Goal: Information Seeking & Learning: Learn about a topic

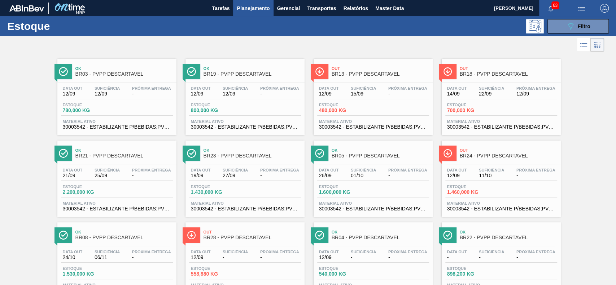
click at [569, 25] on icon "089F7B8B-B2A5-4AFE-B5C0-19BA573D28AC" at bounding box center [570, 26] width 9 height 9
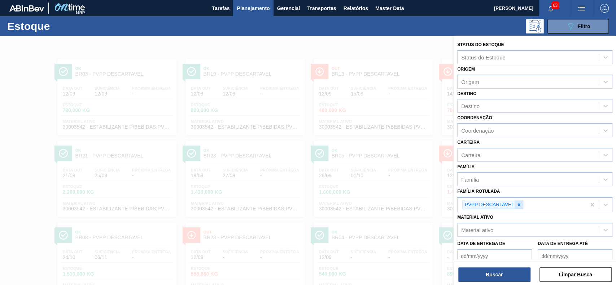
click at [518, 205] on icon at bounding box center [518, 204] width 5 height 5
paste Rotulada "30003255"
type Rotulada "30003255"
click at [518, 205] on div "30003255" at bounding box center [528, 204] width 141 height 10
click at [502, 229] on div "Material ativo" at bounding box center [528, 228] width 141 height 10
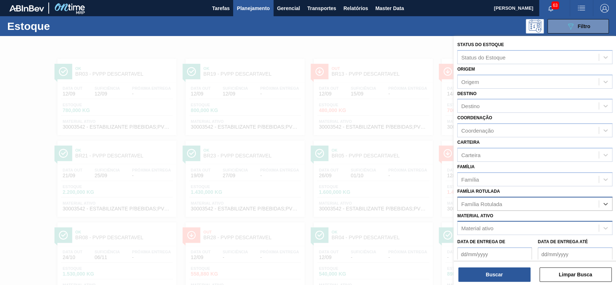
scroll to position [63, 0]
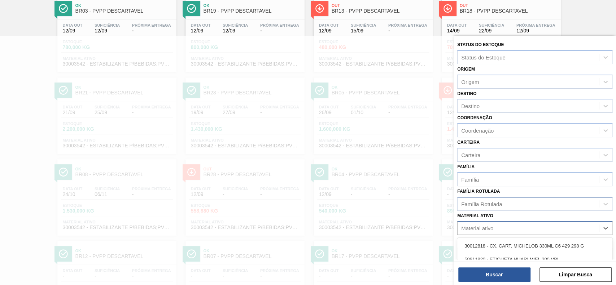
paste ativo "30003255"
type ativo "30003255"
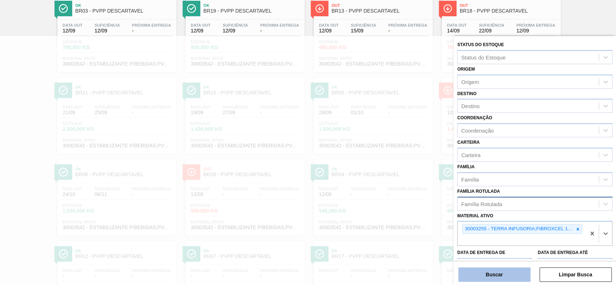
click at [492, 270] on button "Buscar" at bounding box center [494, 275] width 72 height 14
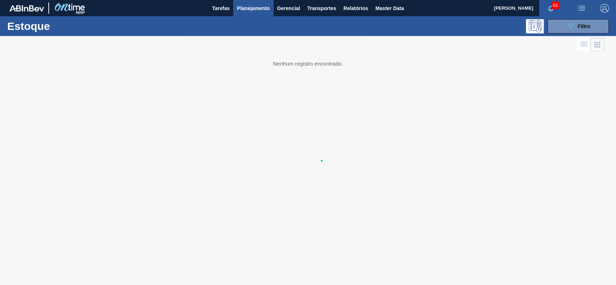
scroll to position [0, 0]
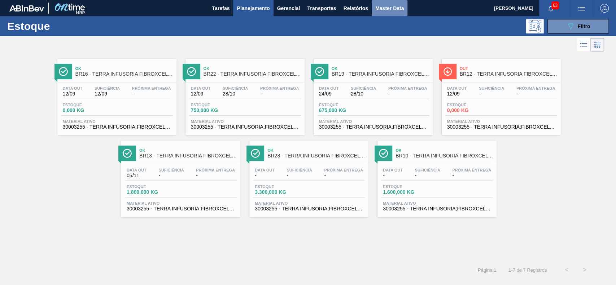
click at [385, 4] on span "Master Data" at bounding box center [389, 8] width 29 height 9
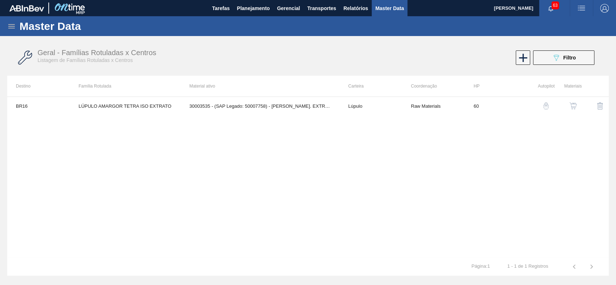
click at [14, 30] on icon at bounding box center [11, 26] width 9 height 9
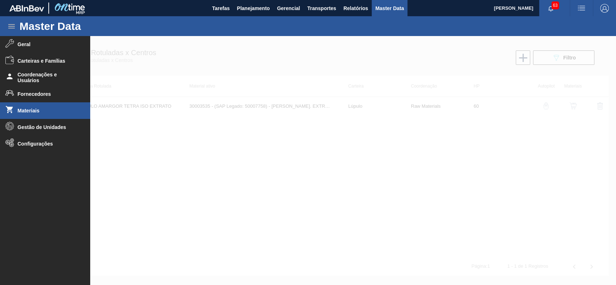
click at [44, 108] on span "Materiais" at bounding box center [48, 111] width 60 height 6
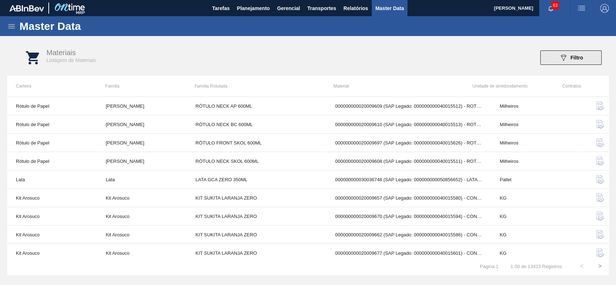
click at [562, 56] on icon at bounding box center [563, 58] width 5 height 6
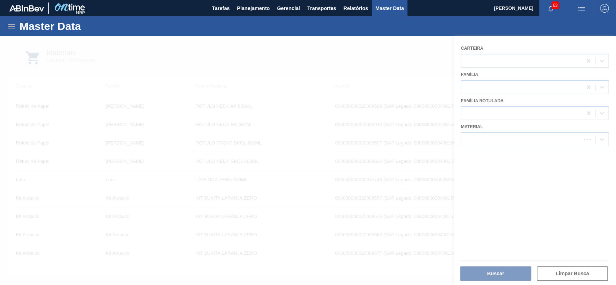
click at [513, 135] on div at bounding box center [308, 160] width 616 height 249
click at [513, 140] on div at bounding box center [308, 160] width 616 height 249
click at [509, 146] on div at bounding box center [535, 139] width 148 height 14
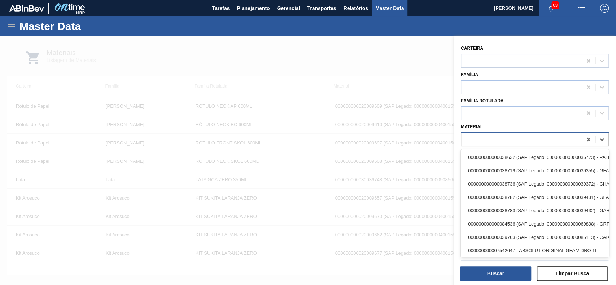
paste input "30003255"
type input "30003255"
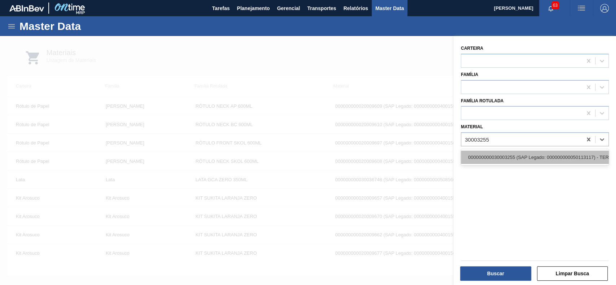
click at [511, 163] on div "000000000030003255 (SAP Legado: 000000000050113117) - TERRA INFUSORIA;FIBROXCEL…" at bounding box center [535, 157] width 148 height 13
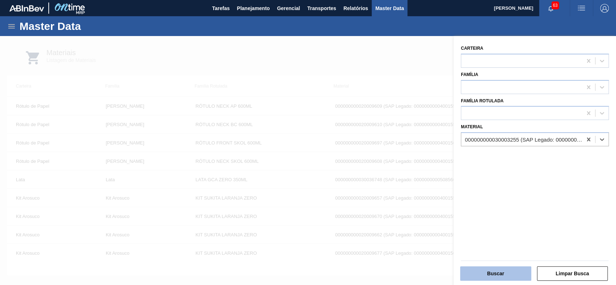
click at [494, 275] on button "Buscar" at bounding box center [495, 274] width 71 height 14
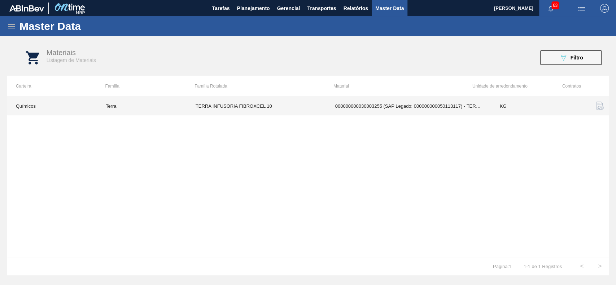
click at [278, 106] on td "TERRA INFUSORIA FIBROXCEL 10" at bounding box center [257, 106] width 140 height 18
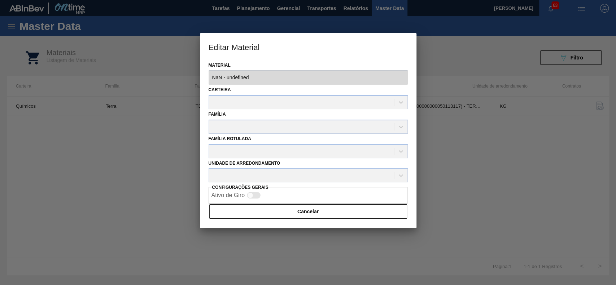
type input "30003255 - 000000000030003255 (SAP Legado: 000000000050113117) - TERRA INFUSORI…"
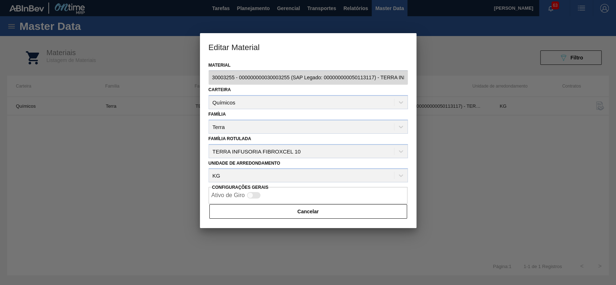
click at [492, 189] on div at bounding box center [308, 142] width 616 height 285
click at [365, 209] on button "Cancelar" at bounding box center [308, 212] width 198 height 14
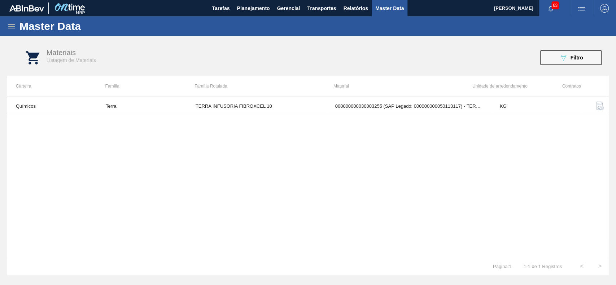
click at [11, 24] on icon at bounding box center [11, 26] width 9 height 9
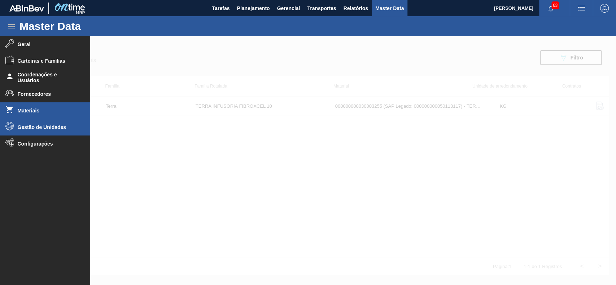
click at [58, 126] on span "Gestão de Unidades" at bounding box center [48, 128] width 60 height 6
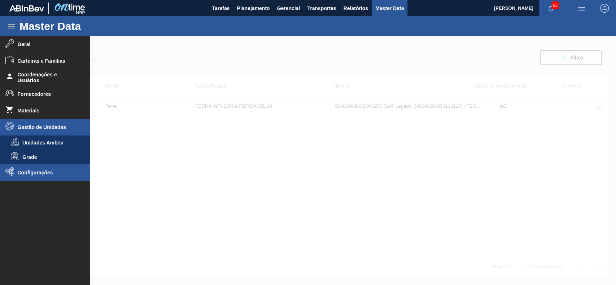
click at [61, 173] on span "Configurações" at bounding box center [48, 173] width 60 height 6
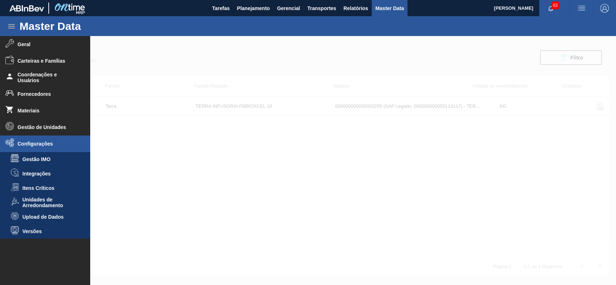
click at [50, 141] on span "Configurações" at bounding box center [48, 144] width 60 height 6
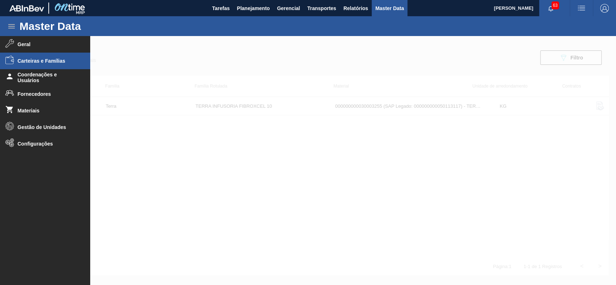
click at [53, 64] on li "Carteiras e Famílias" at bounding box center [45, 61] width 90 height 17
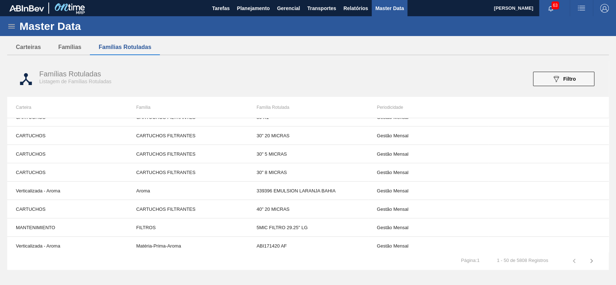
scroll to position [144, 0]
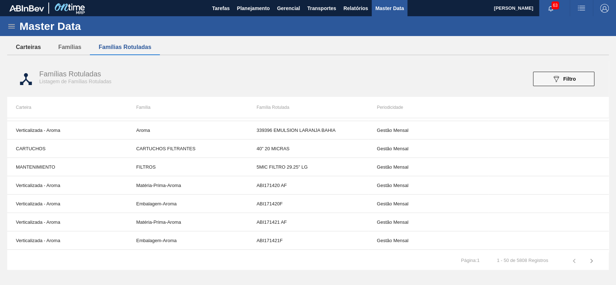
click at [42, 48] on button "Carteiras" at bounding box center [28, 47] width 42 height 15
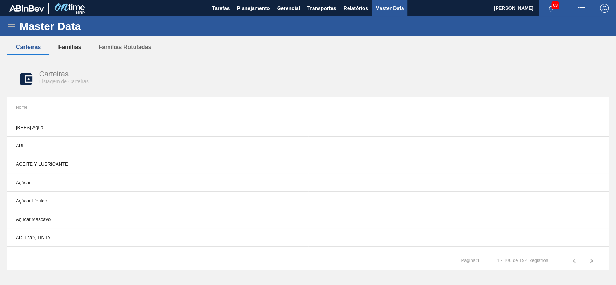
click at [69, 49] on button "Famílias" at bounding box center [69, 47] width 40 height 15
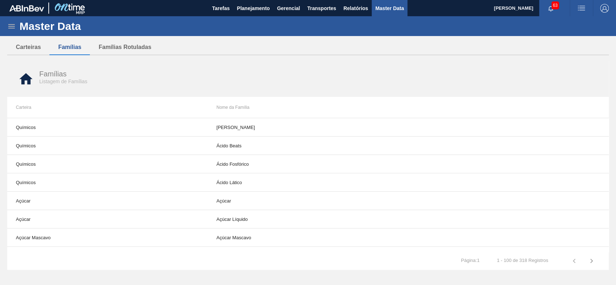
click at [12, 29] on icon at bounding box center [11, 26] width 9 height 9
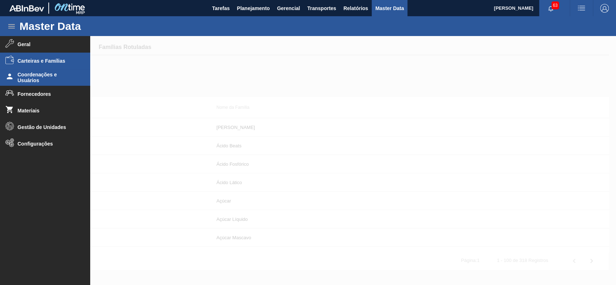
click at [60, 80] on span "Coordenações e Usuários" at bounding box center [48, 78] width 60 height 12
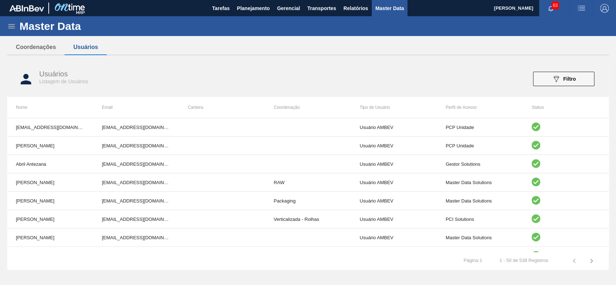
click at [14, 26] on icon at bounding box center [11, 26] width 6 height 4
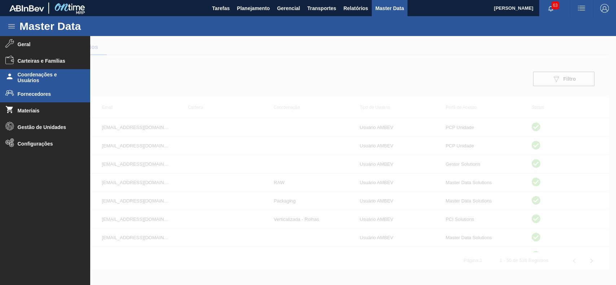
click at [62, 96] on span "Fornecedores" at bounding box center [48, 94] width 60 height 6
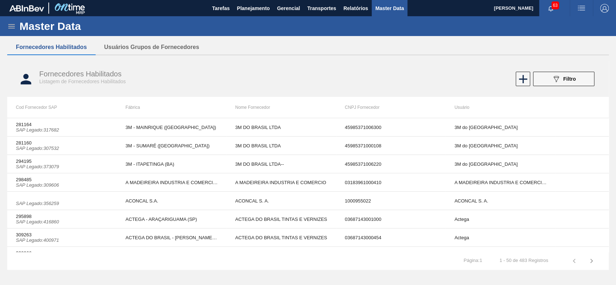
click at [9, 28] on icon at bounding box center [11, 26] width 9 height 9
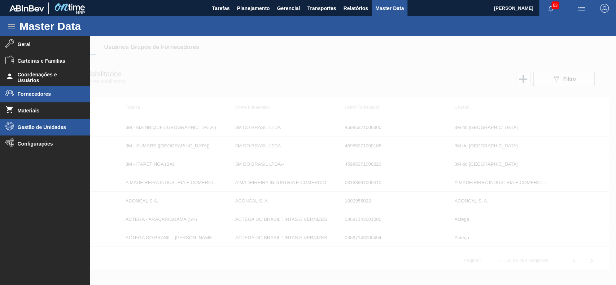
click at [58, 126] on span "Gestão de Unidades" at bounding box center [48, 128] width 60 height 6
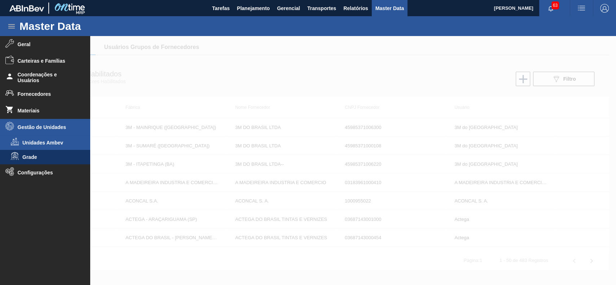
click at [57, 139] on li "Unidades Ambev" at bounding box center [45, 143] width 90 height 14
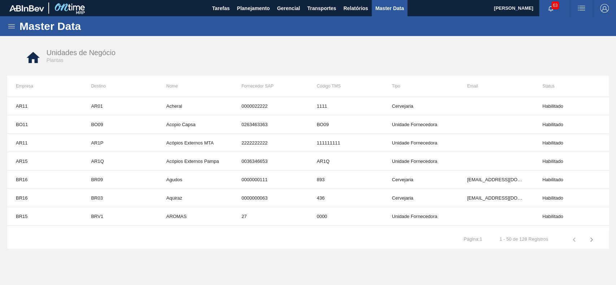
click at [9, 21] on div "Master Data" at bounding box center [308, 26] width 616 height 20
click at [10, 25] on icon at bounding box center [11, 26] width 9 height 9
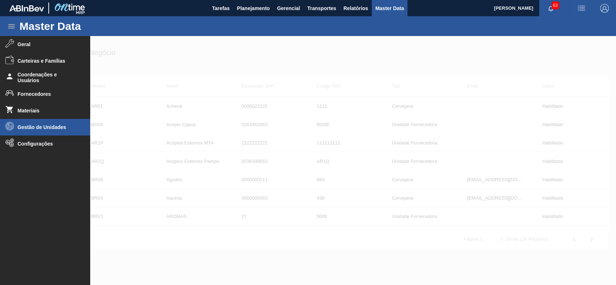
click at [39, 131] on li "Gestão de Unidades" at bounding box center [45, 127] width 90 height 17
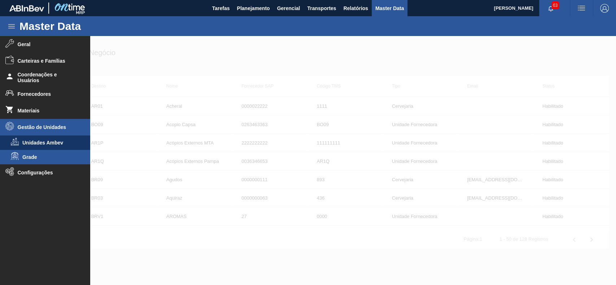
click at [43, 156] on span "Grade" at bounding box center [50, 157] width 56 height 6
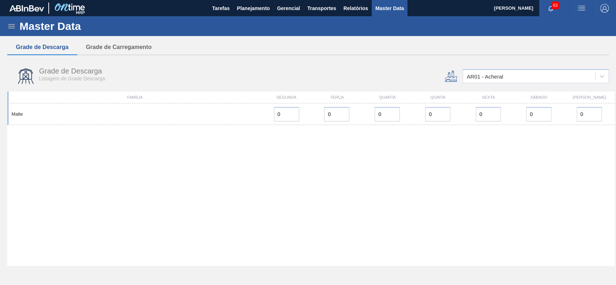
click at [14, 31] on div "Master Data" at bounding box center [308, 26] width 616 height 20
click at [12, 27] on icon at bounding box center [11, 26] width 9 height 9
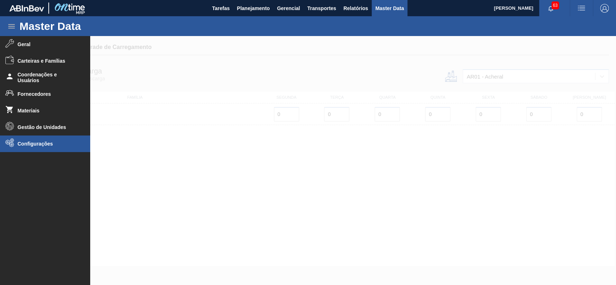
click at [43, 145] on span "Configurações" at bounding box center [48, 144] width 60 height 6
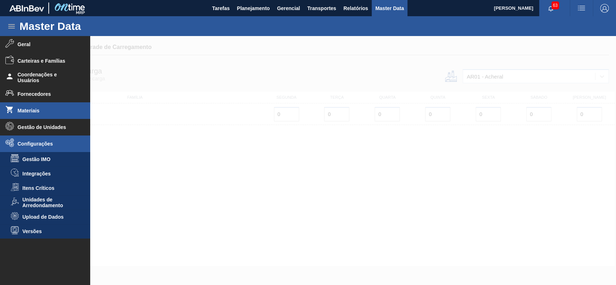
click at [50, 106] on li "Materiais" at bounding box center [45, 110] width 90 height 17
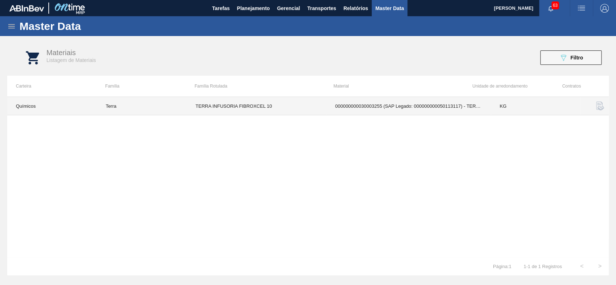
click at [370, 102] on td "000000000030003255 (SAP Legado: 000000000050113117) - TERRA INFUSORIA;FIBROXCEL…" at bounding box center [409, 106] width 165 height 18
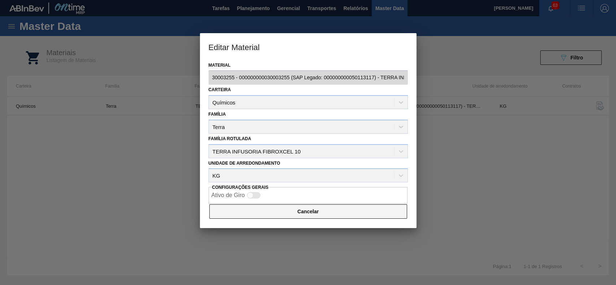
click at [283, 210] on button "Cancelar" at bounding box center [308, 212] width 198 height 14
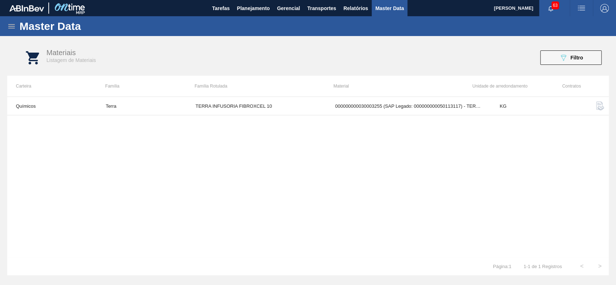
click at [597, 106] on img "button" at bounding box center [600, 106] width 9 height 9
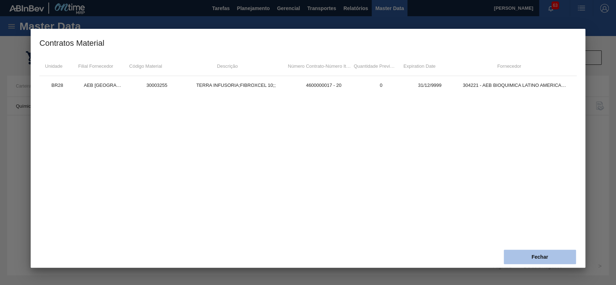
click at [521, 254] on button "Fechar" at bounding box center [540, 257] width 72 height 14
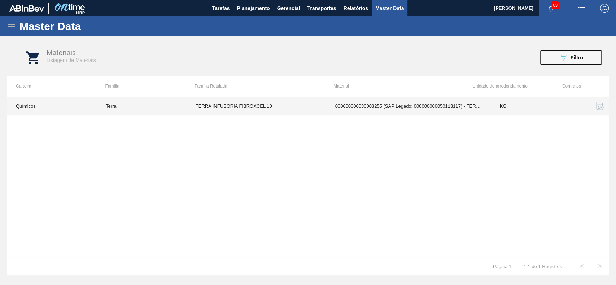
click at [195, 105] on td "TERRA INFUSORIA FIBROXCEL 10" at bounding box center [257, 106] width 140 height 18
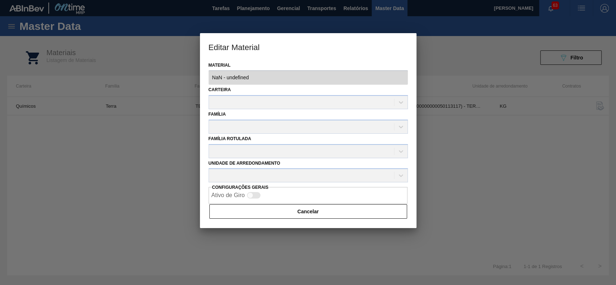
type input "30003255 - 000000000030003255 (SAP Legado: 000000000050113117) - TERRA INFUSORI…"
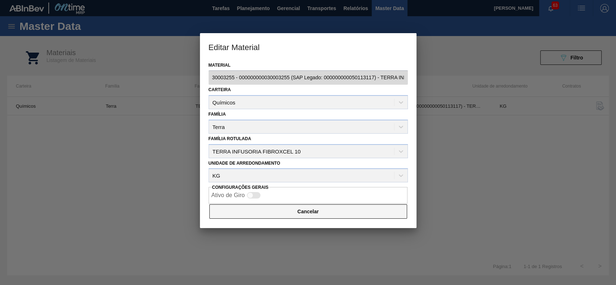
click at [332, 206] on button "Cancelar" at bounding box center [308, 212] width 198 height 14
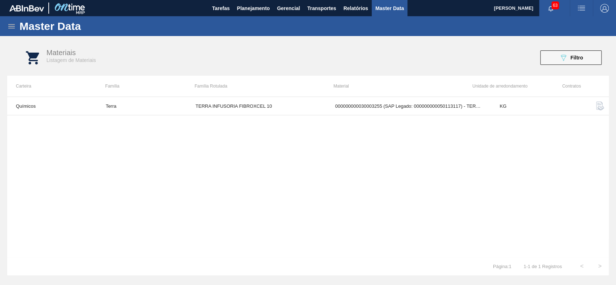
click at [14, 26] on icon at bounding box center [11, 26] width 6 height 4
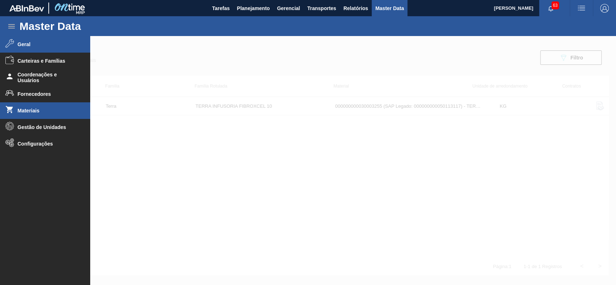
click at [39, 45] on span "Geral" at bounding box center [48, 45] width 60 height 6
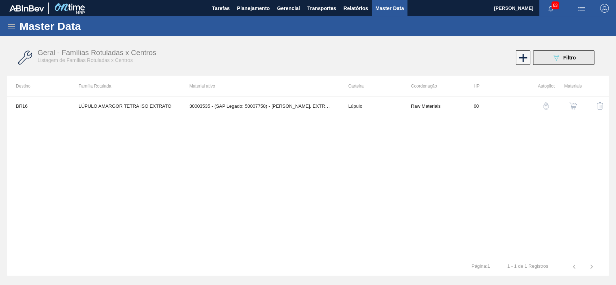
click at [566, 61] on div "089F7B8B-B2A5-4AFE-B5C0-19BA573D28AC Filtro" at bounding box center [564, 57] width 24 height 9
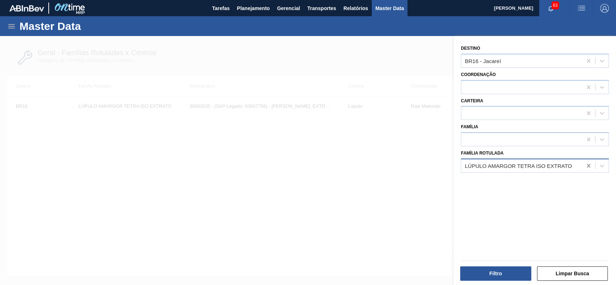
click at [583, 166] on div at bounding box center [588, 166] width 13 height 13
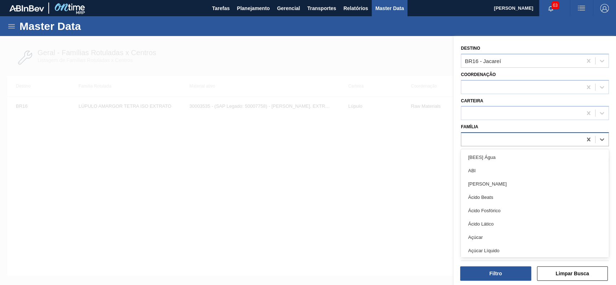
click at [519, 138] on div at bounding box center [521, 140] width 121 height 10
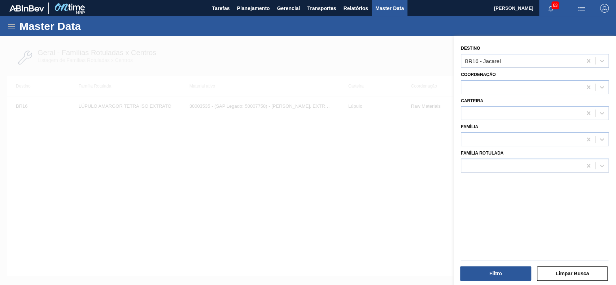
click at [519, 129] on div "Família" at bounding box center [535, 134] width 148 height 25
click at [589, 61] on icon at bounding box center [588, 60] width 7 height 7
click at [518, 162] on div at bounding box center [521, 166] width 121 height 10
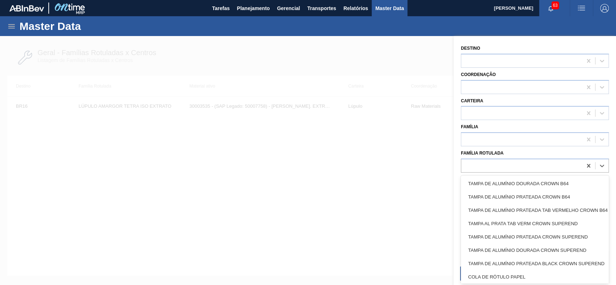
click at [527, 151] on div "Família Rotulada option TAMPA DE ALUMÍNIO DOURADA CROWN B64 focused, 1 of 101. …" at bounding box center [535, 160] width 148 height 25
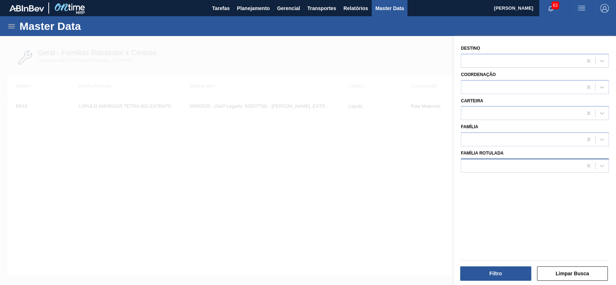
click at [518, 165] on div at bounding box center [521, 166] width 121 height 10
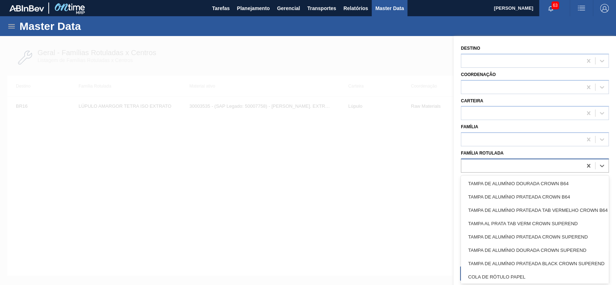
paste Rotulada "TERRA INFUSORIA FIBROXCEL 10"
type Rotulada "TERRA INFUSORIA FIBROXCEL 10"
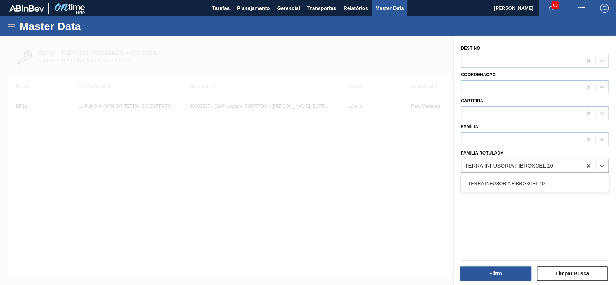
drag, startPoint x: 519, startPoint y: 181, endPoint x: 516, endPoint y: 192, distance: 11.5
click at [519, 183] on div "TERRA INFUSORIA FIBROXCEL 10" at bounding box center [535, 183] width 148 height 13
click at [496, 266] on div "Filtro" at bounding box center [496, 274] width 77 height 16
click at [496, 271] on button "Filtro" at bounding box center [495, 274] width 71 height 14
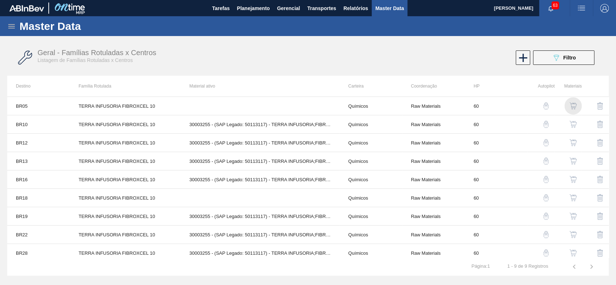
click at [570, 105] on img "button" at bounding box center [573, 105] width 7 height 7
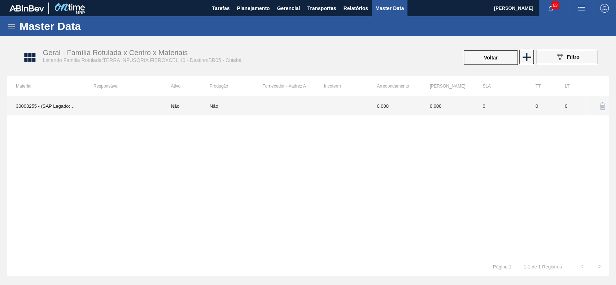
click at [291, 108] on td at bounding box center [288, 106] width 53 height 18
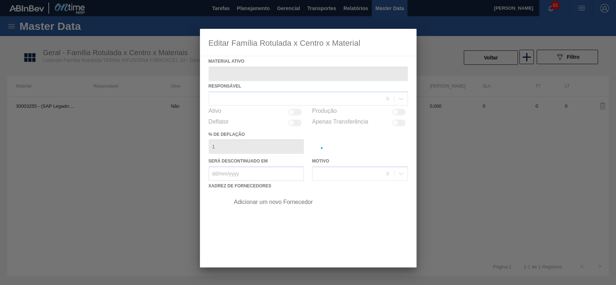
type ativo "30003255 - (SAP Legado: 50113117) - TERRA INFUSORIA;FIBROXCEL 10;;"
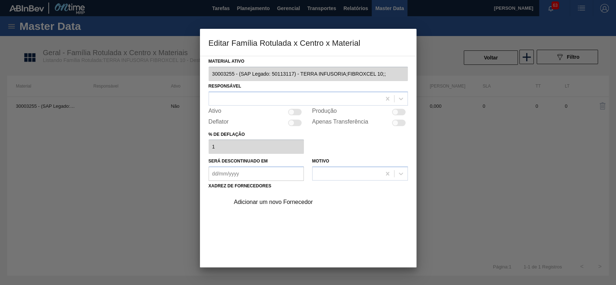
click at [298, 112] on div at bounding box center [295, 112] width 14 height 6
checkbox input "true"
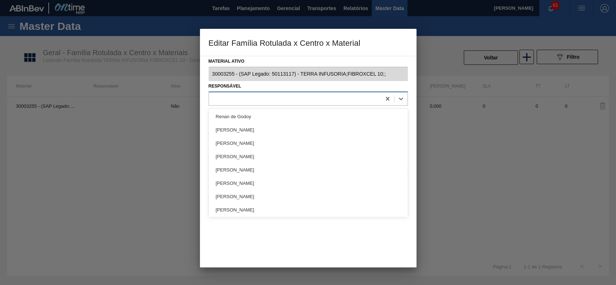
click at [333, 100] on div at bounding box center [295, 98] width 172 height 10
type input "gusta"
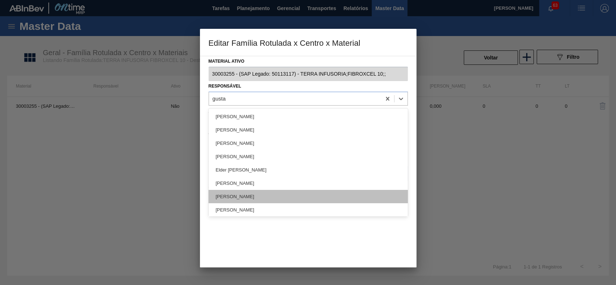
click at [283, 199] on div "[PERSON_NAME] [PERSON_NAME]" at bounding box center [308, 196] width 199 height 13
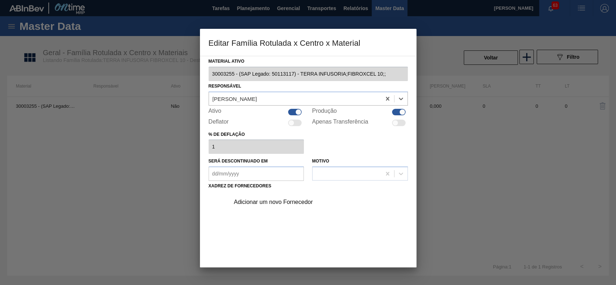
click at [277, 201] on div "Adicionar um novo Fornecedor" at bounding box center [304, 202] width 141 height 6
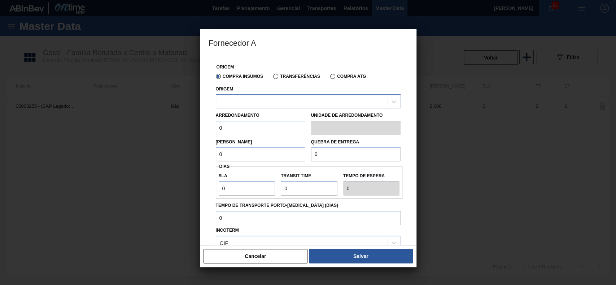
click at [278, 104] on div at bounding box center [301, 101] width 171 height 10
click at [290, 103] on div at bounding box center [301, 101] width 171 height 10
click at [282, 103] on div at bounding box center [301, 101] width 171 height 10
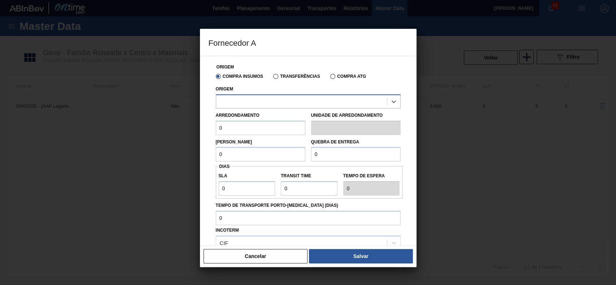
click at [282, 103] on div at bounding box center [301, 101] width 171 height 10
click at [280, 74] on label "Transferências" at bounding box center [296, 76] width 47 height 5
click at [272, 78] on input "Transferências" at bounding box center [272, 78] width 0 height 0
click at [239, 75] on label "Compra Insumos" at bounding box center [239, 76] width 47 height 5
click at [215, 78] on input "Compra Insumos" at bounding box center [215, 78] width 0 height 0
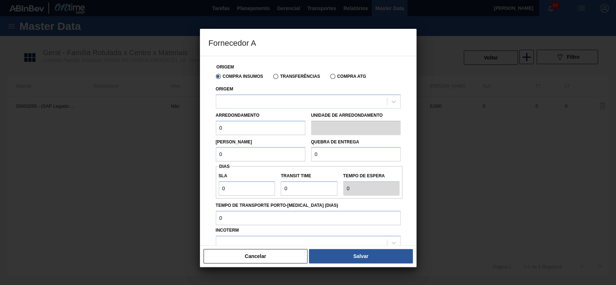
click at [346, 78] on label "Compra ATG" at bounding box center [348, 76] width 36 height 5
click at [329, 78] on input "Compra ATG" at bounding box center [329, 78] width 0 height 0
click at [235, 74] on div "Compra Insumos" at bounding box center [238, 76] width 50 height 6
drag, startPoint x: 268, startPoint y: 76, endPoint x: 284, endPoint y: 80, distance: 16.4
click at [270, 77] on div "Compra Insumos Transferências Compra ATG" at bounding box center [308, 76] width 191 height 12
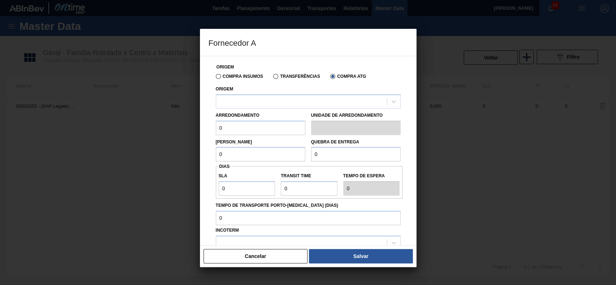
click at [286, 80] on div "Compra Insumos Transferências Compra ATG" at bounding box center [308, 76] width 191 height 12
click at [287, 76] on label "Transferências" at bounding box center [296, 76] width 47 height 5
click at [272, 78] on input "Transferências" at bounding box center [272, 78] width 0 height 0
click at [287, 98] on div at bounding box center [301, 101] width 171 height 10
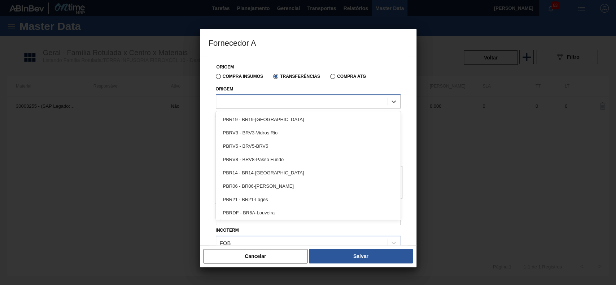
click at [287, 99] on div at bounding box center [301, 101] width 171 height 10
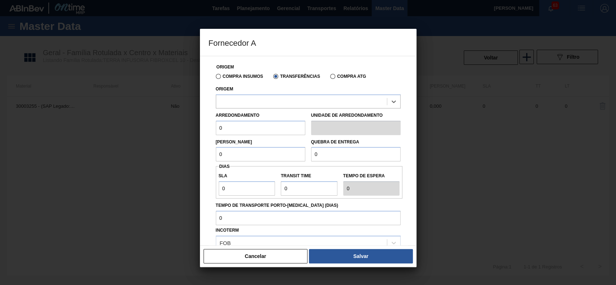
click at [240, 77] on label "Compra Insumos" at bounding box center [239, 76] width 47 height 5
click at [215, 78] on input "Compra Insumos" at bounding box center [215, 78] width 0 height 0
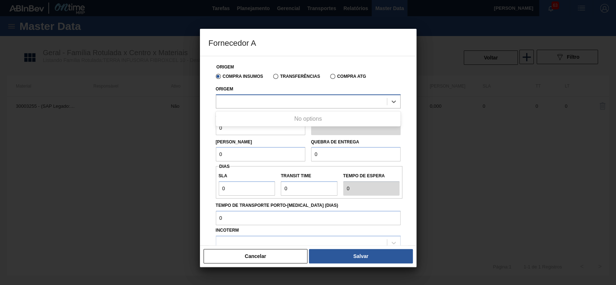
click at [255, 102] on div at bounding box center [301, 101] width 171 height 10
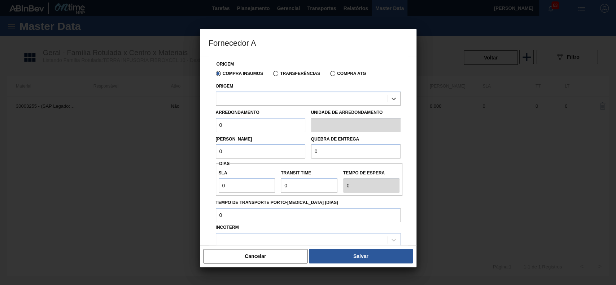
scroll to position [48, 0]
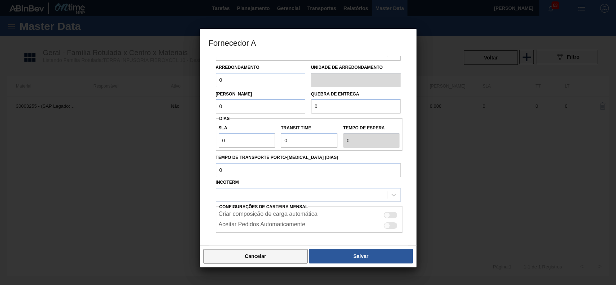
click at [291, 256] on button "Cancelar" at bounding box center [256, 256] width 104 height 14
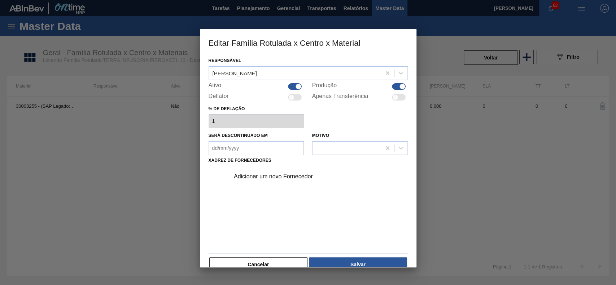
scroll to position [39, 0]
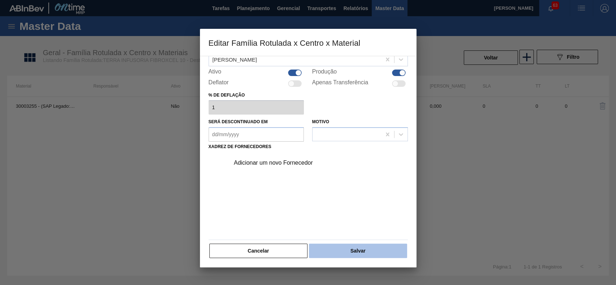
click at [328, 244] on button "Salvar" at bounding box center [358, 251] width 98 height 14
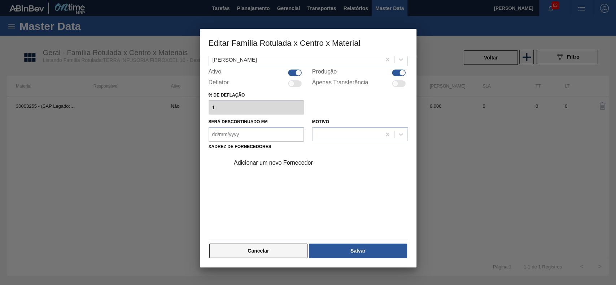
click at [261, 251] on button "Cancelar" at bounding box center [258, 251] width 99 height 14
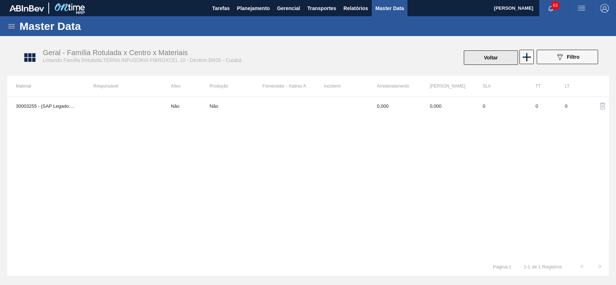
click at [476, 62] on button "Voltar" at bounding box center [491, 58] width 54 height 14
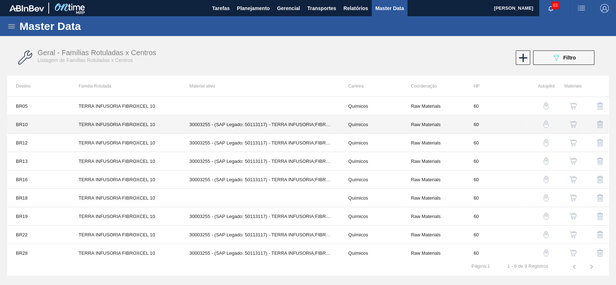
click at [336, 128] on td "30003255 - (SAP Legado: 50113117) - TERRA INFUSORIA;FIBROXCEL 10;;" at bounding box center [260, 124] width 159 height 18
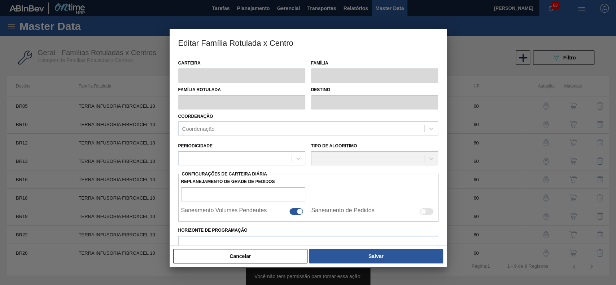
type input "Químicos"
type input "Terra"
type input "TERRA INFUSORIA FIBROXCEL 10"
type input "BR10 - Guarulhos"
type input "60"
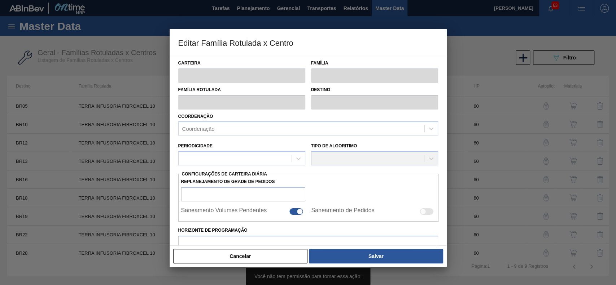
type input "500"
type input "3.500"
type input "50"
type input "2.000,000"
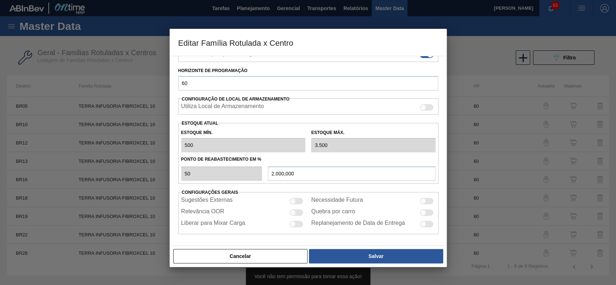
scroll to position [82, 0]
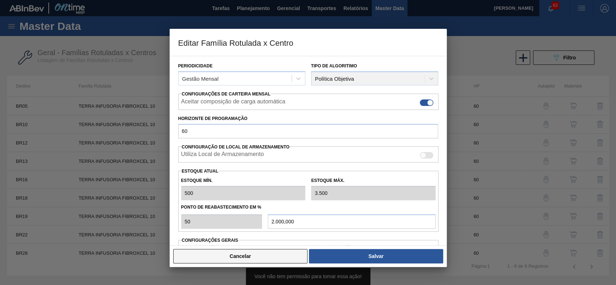
click at [254, 256] on button "Cancelar" at bounding box center [240, 256] width 135 height 14
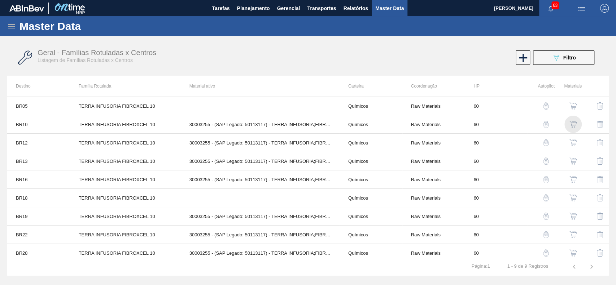
click at [572, 123] on img "button" at bounding box center [573, 124] width 7 height 7
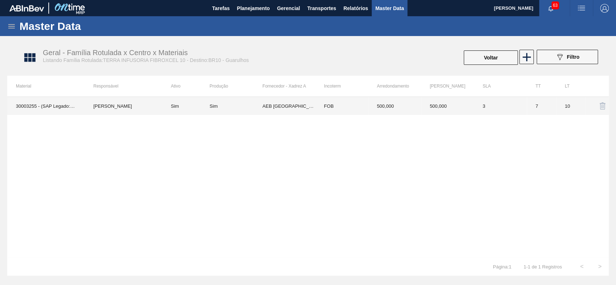
click at [287, 106] on td "AEB BRASIL - SÃO JOSE DOS PINHAIS (PR)" at bounding box center [288, 106] width 53 height 18
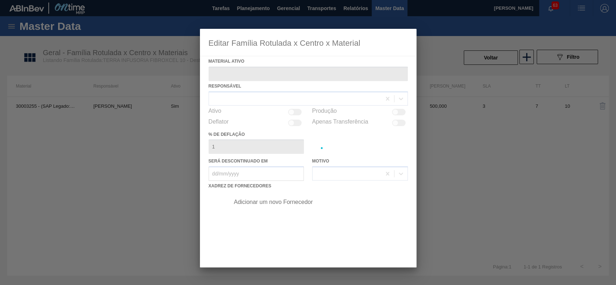
type ativo "30003255 - (SAP Legado: 50113117) - TERRA INFUSORIA;FIBROXCEL 10;;"
checkbox input "true"
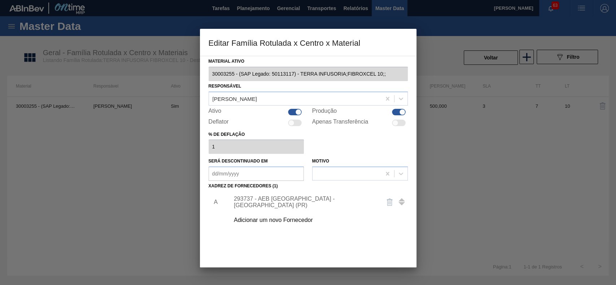
click at [174, 136] on div at bounding box center [308, 142] width 616 height 285
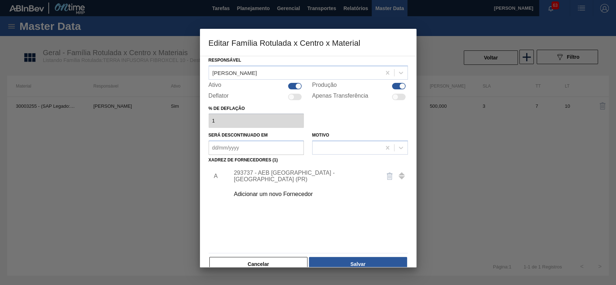
scroll to position [39, 0]
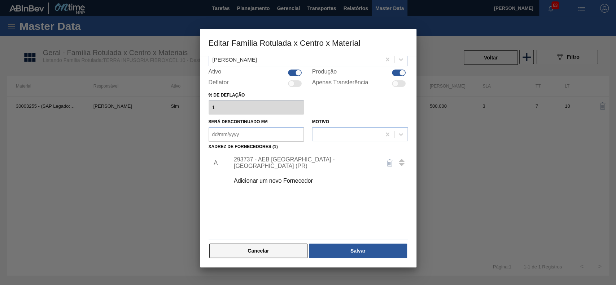
click at [279, 245] on button "Cancelar" at bounding box center [258, 251] width 99 height 14
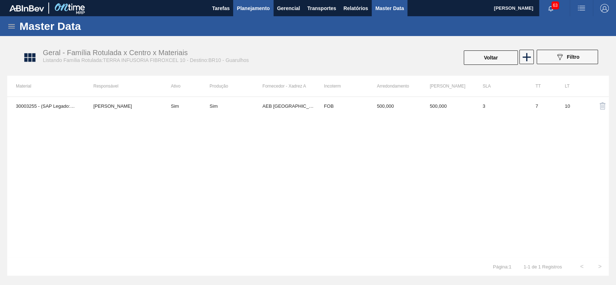
click at [250, 6] on span "Planejamento" at bounding box center [253, 8] width 33 height 9
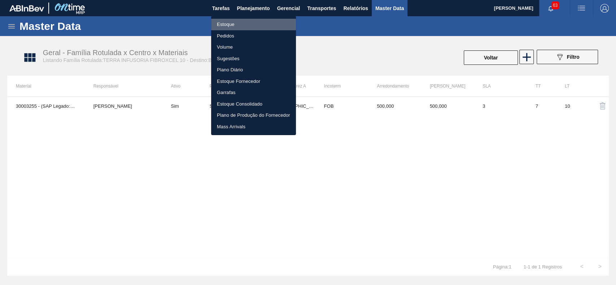
click at [249, 24] on li "Estoque" at bounding box center [253, 25] width 85 height 12
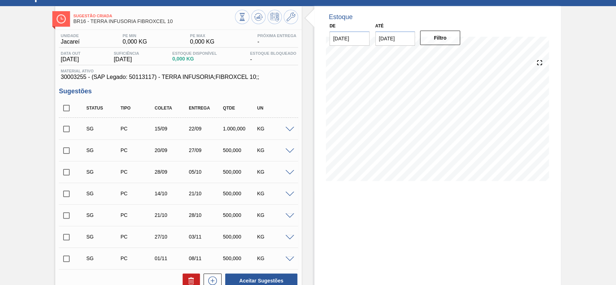
scroll to position [78, 0]
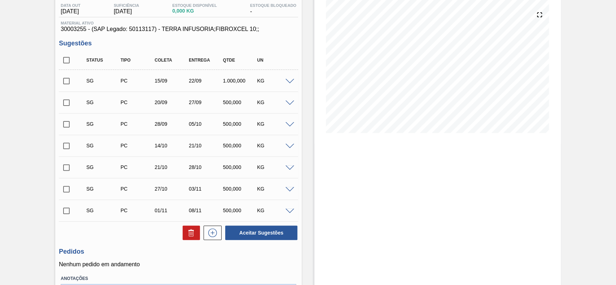
click at [309, 152] on div "Estoque De 12/09/2025 Até 26/09/2025 Filtro" at bounding box center [431, 145] width 259 height 375
